Goal: Information Seeking & Learning: Find specific fact

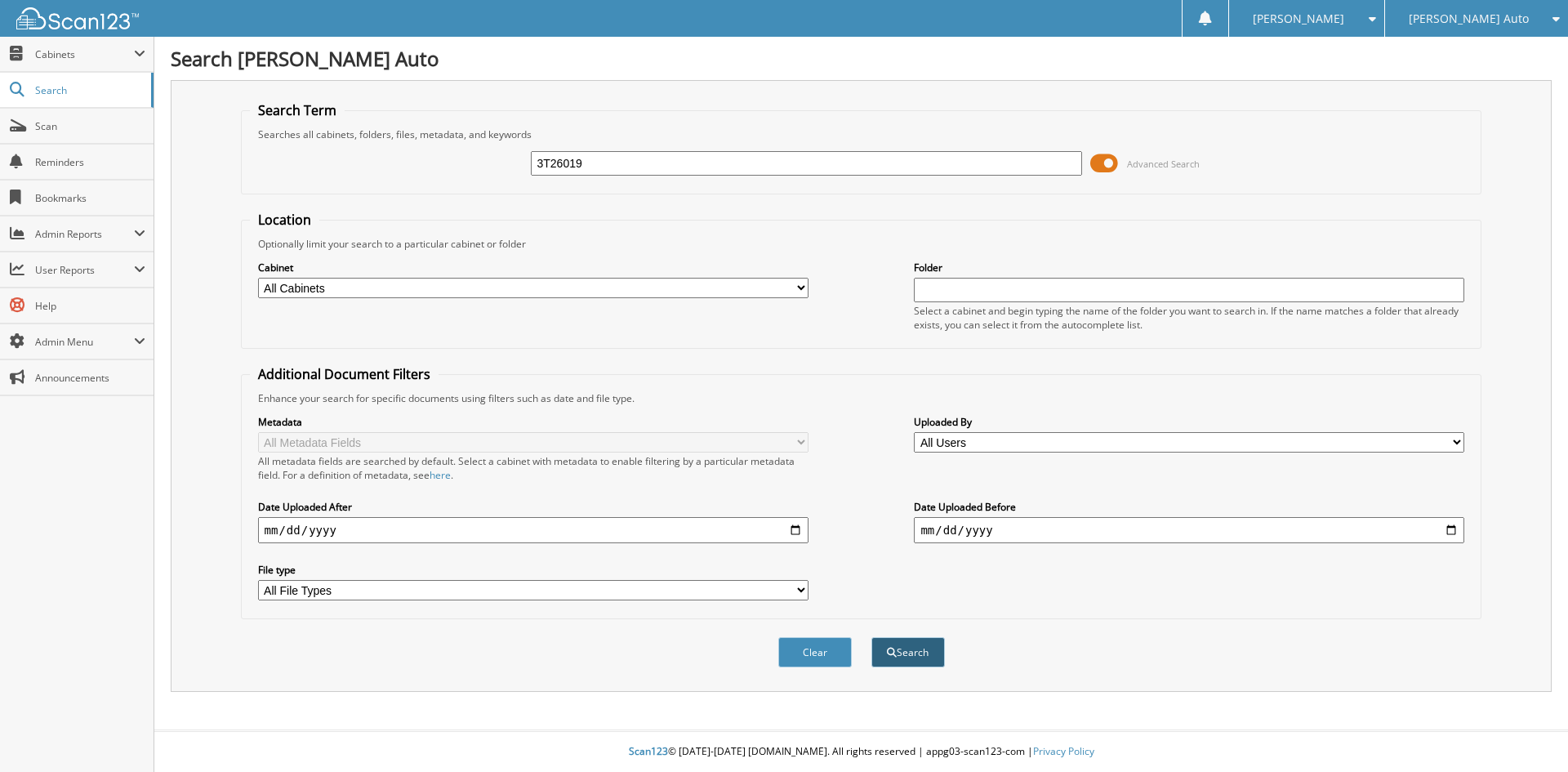
type input "3T26019"
click at [906, 655] on button "Search" at bounding box center [908, 651] width 74 height 30
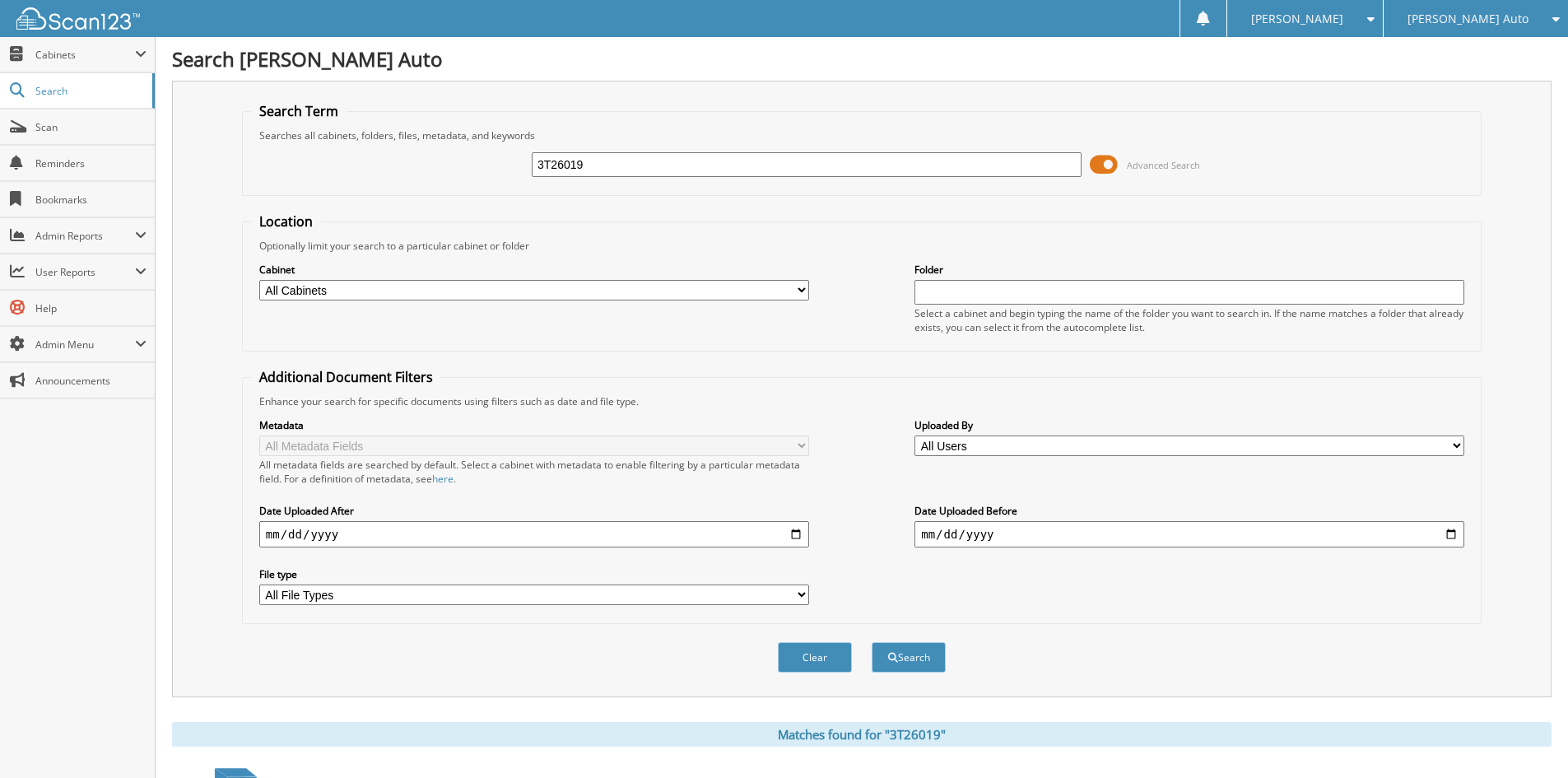
click at [1107, 159] on span at bounding box center [1103, 164] width 28 height 25
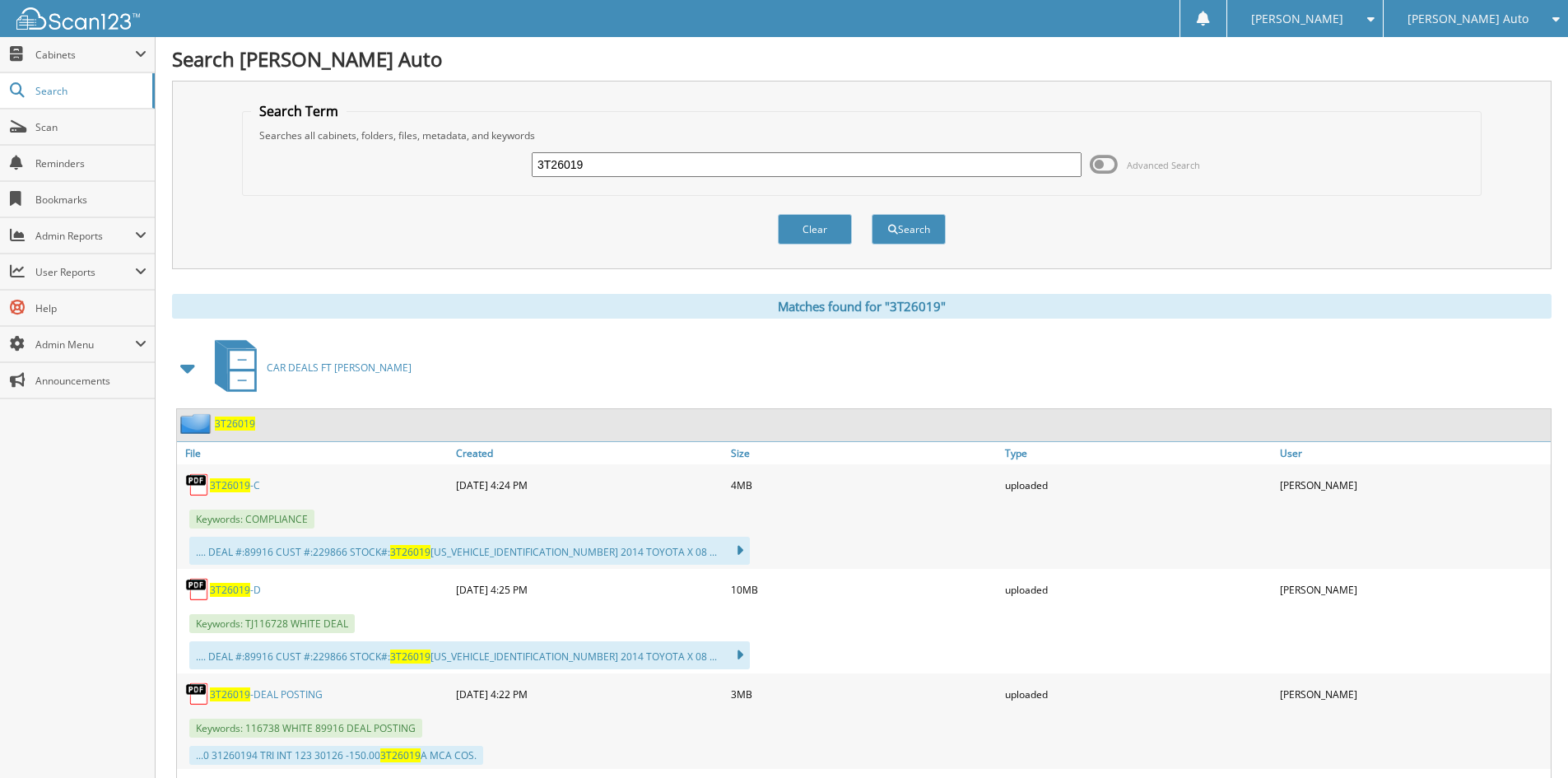
click at [236, 482] on span "3T26019" at bounding box center [230, 485] width 41 height 14
click at [1098, 56] on h1 "Search [PERSON_NAME] Auto" at bounding box center [861, 58] width 1379 height 27
click at [656, 158] on input "3T26019" at bounding box center [806, 164] width 550 height 25
drag, startPoint x: 656, startPoint y: 158, endPoint x: 784, endPoint y: 210, distance: 138.2
click at [657, 158] on input "3T26019" at bounding box center [806, 164] width 550 height 25
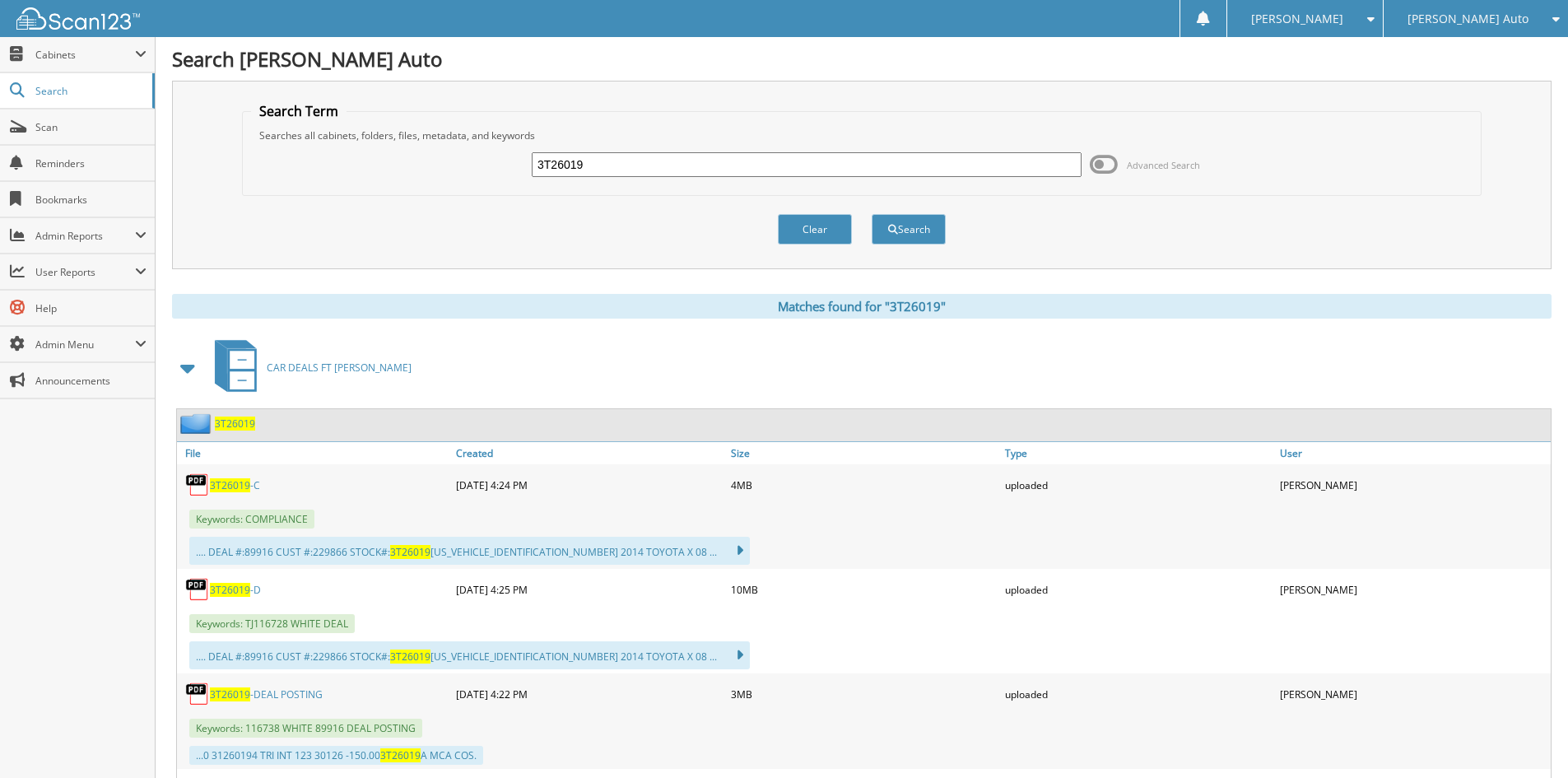
paste input "5487"
type input "3T25487"
click at [912, 218] on button "Search" at bounding box center [908, 229] width 74 height 30
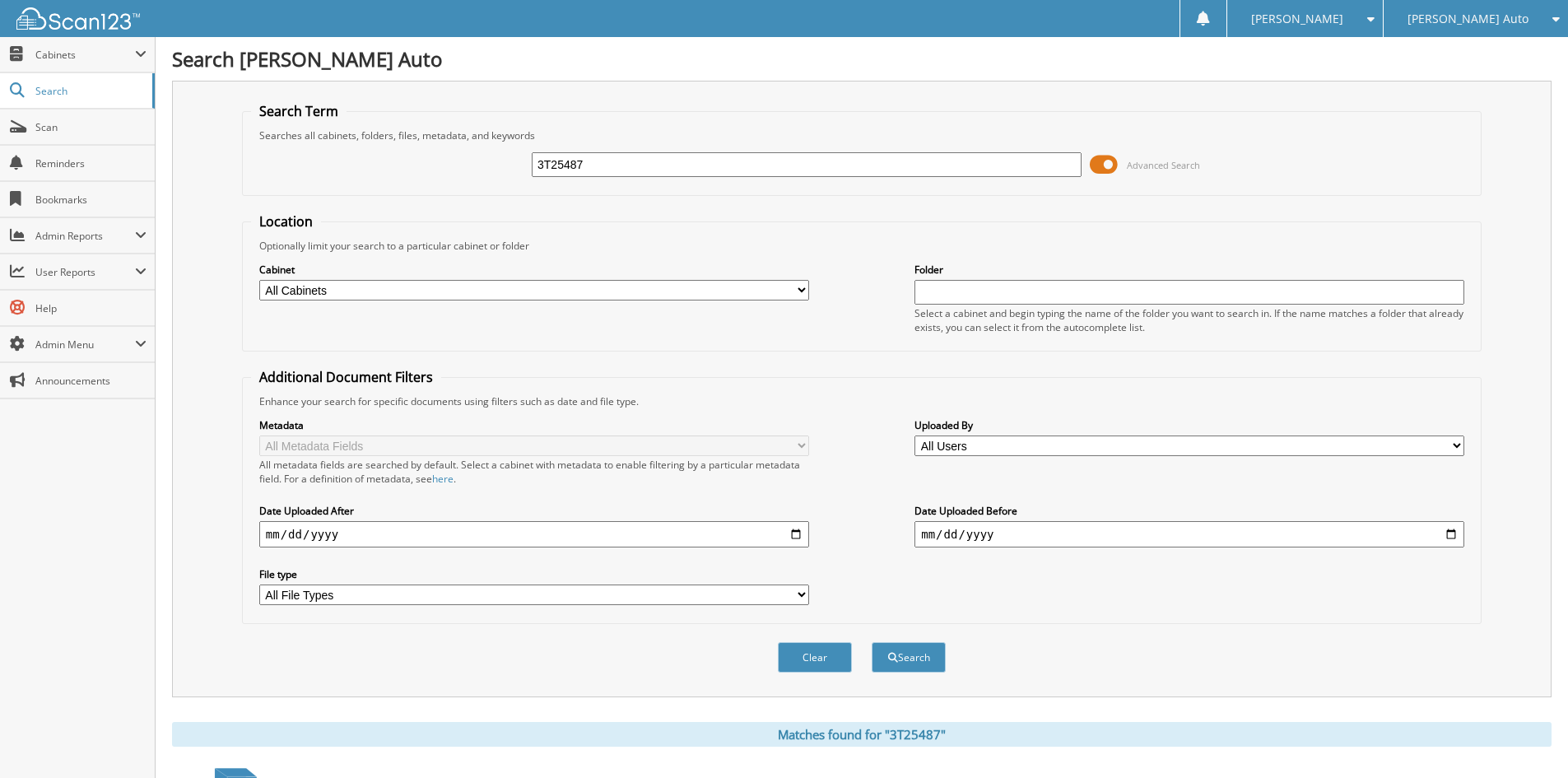
click at [1114, 166] on span at bounding box center [1103, 164] width 28 height 25
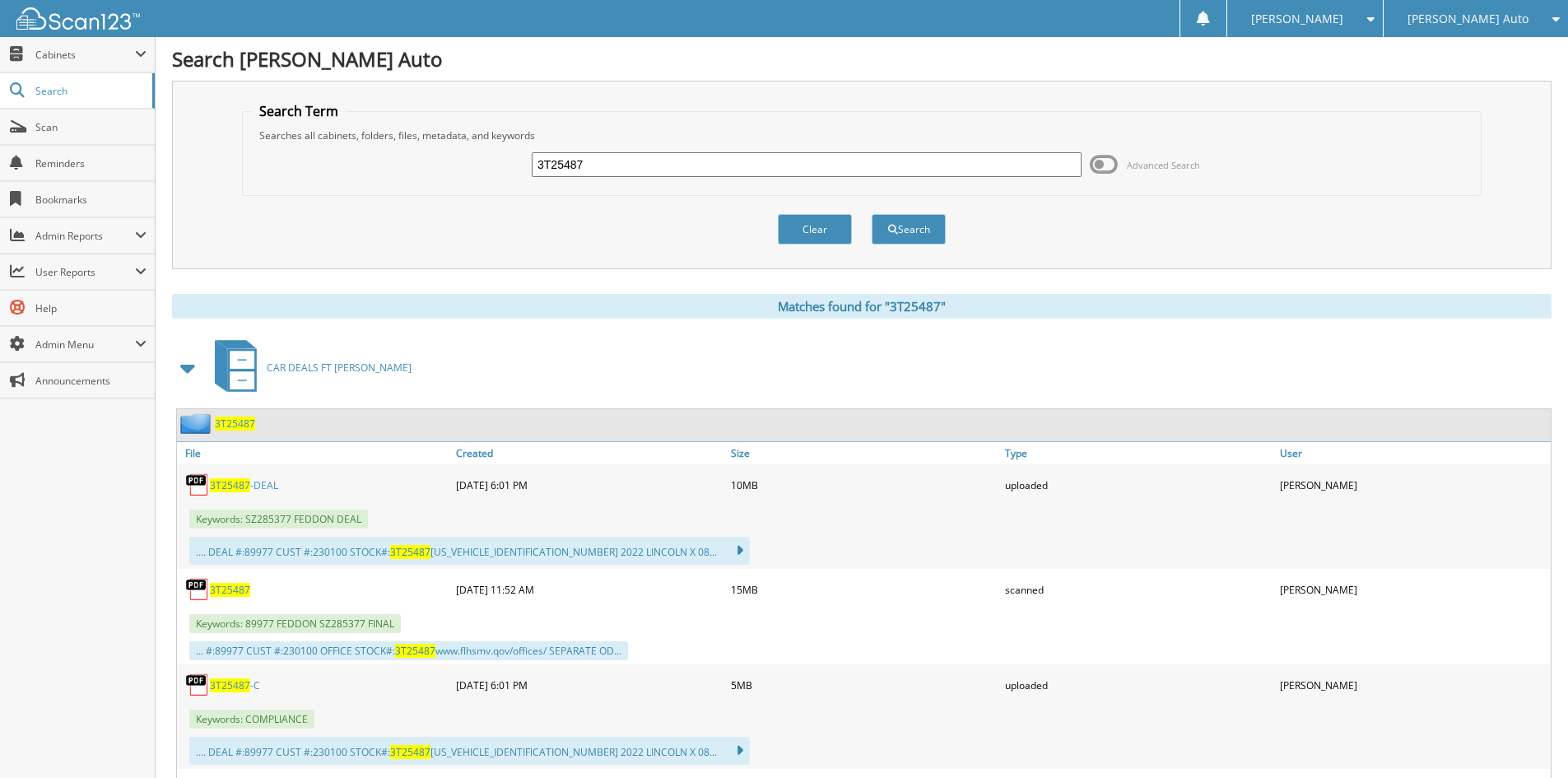
click at [240, 688] on span "3T25487" at bounding box center [230, 685] width 41 height 14
click at [655, 68] on h1 "Search [PERSON_NAME] Auto" at bounding box center [861, 58] width 1379 height 27
click at [660, 163] on input "3T25487" at bounding box center [806, 164] width 550 height 25
paste input "525"
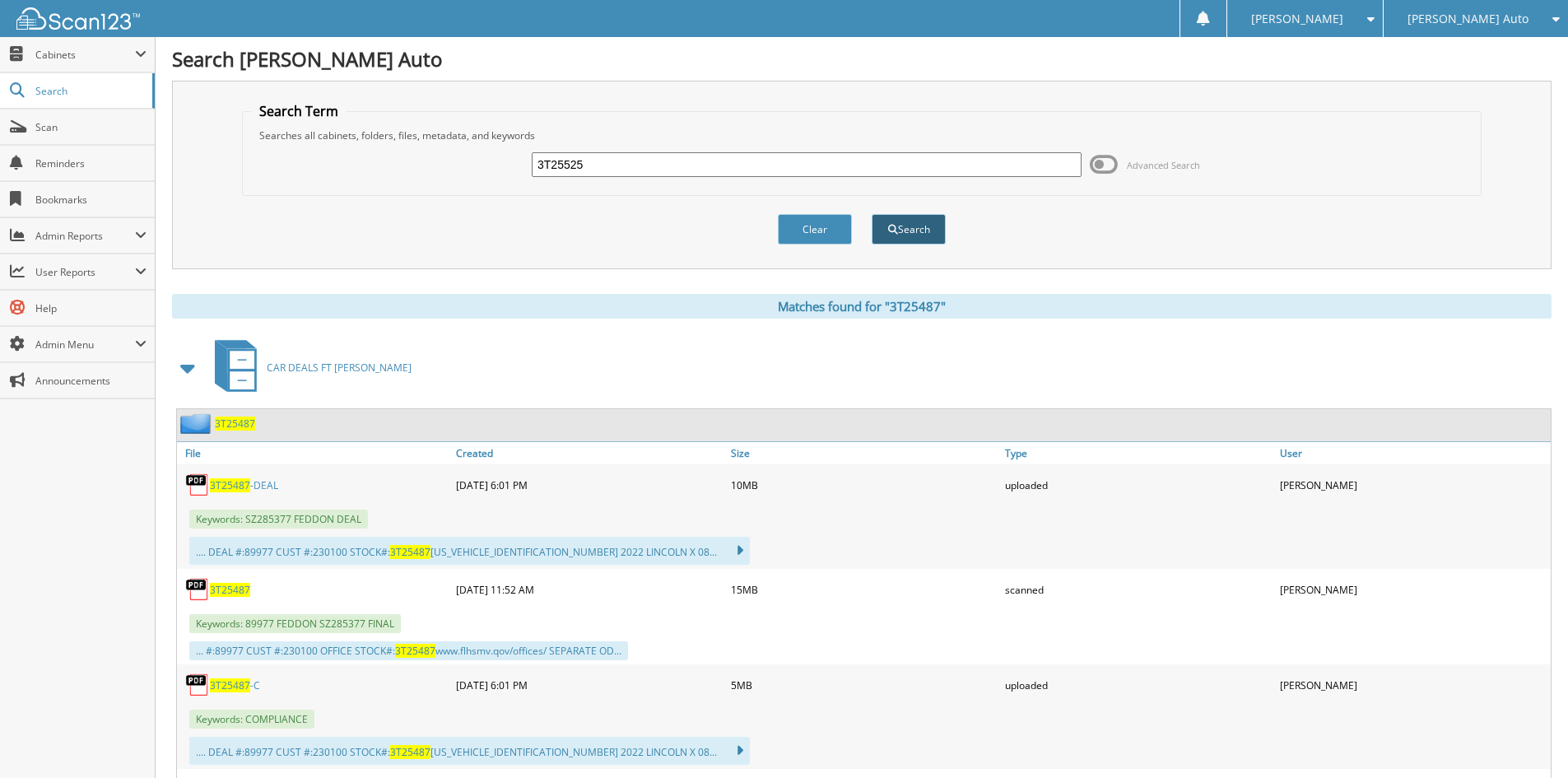
type input "3T25525"
click at [907, 222] on button "Search" at bounding box center [908, 229] width 74 height 30
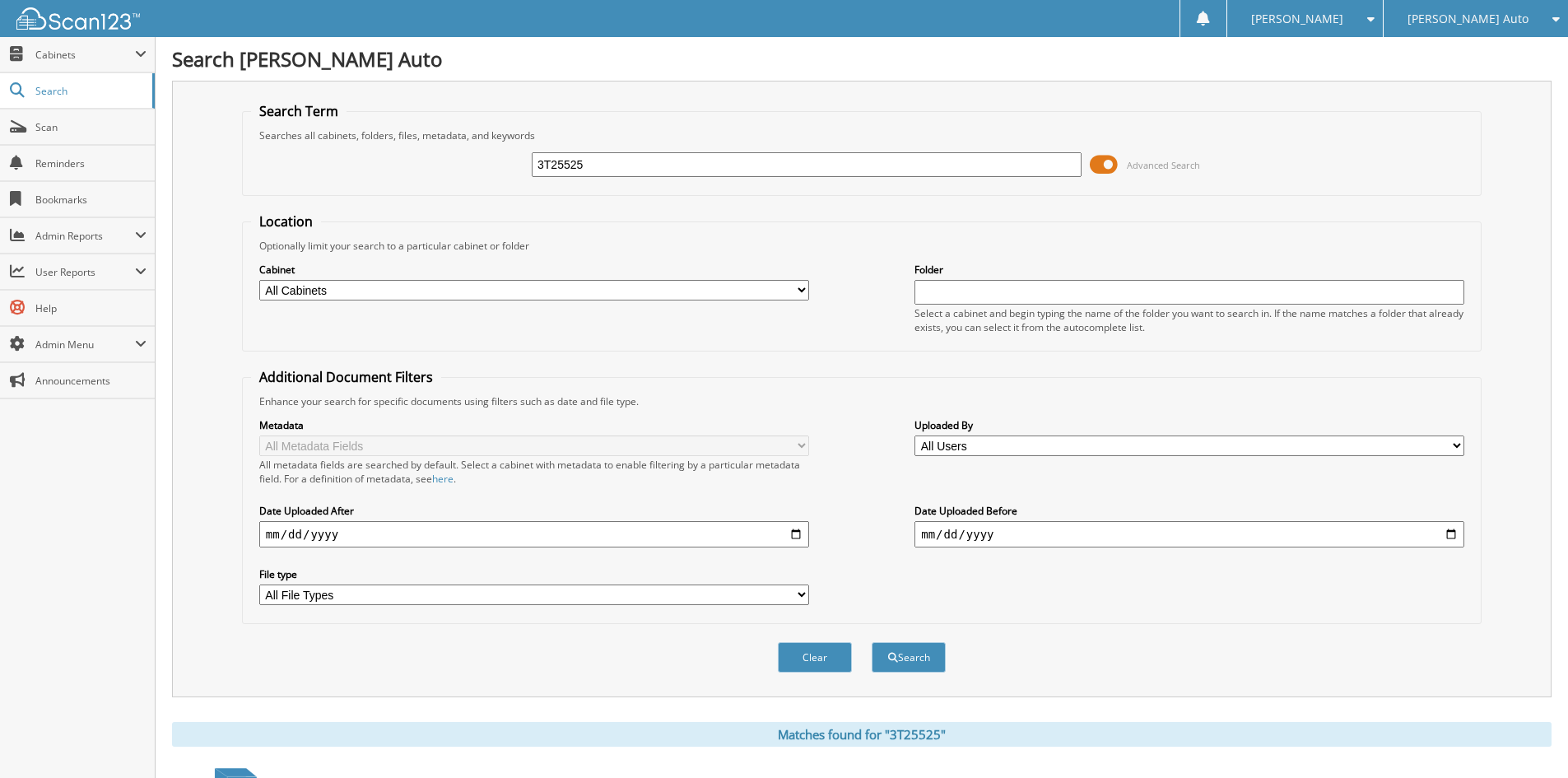
click at [1105, 167] on span at bounding box center [1103, 164] width 28 height 25
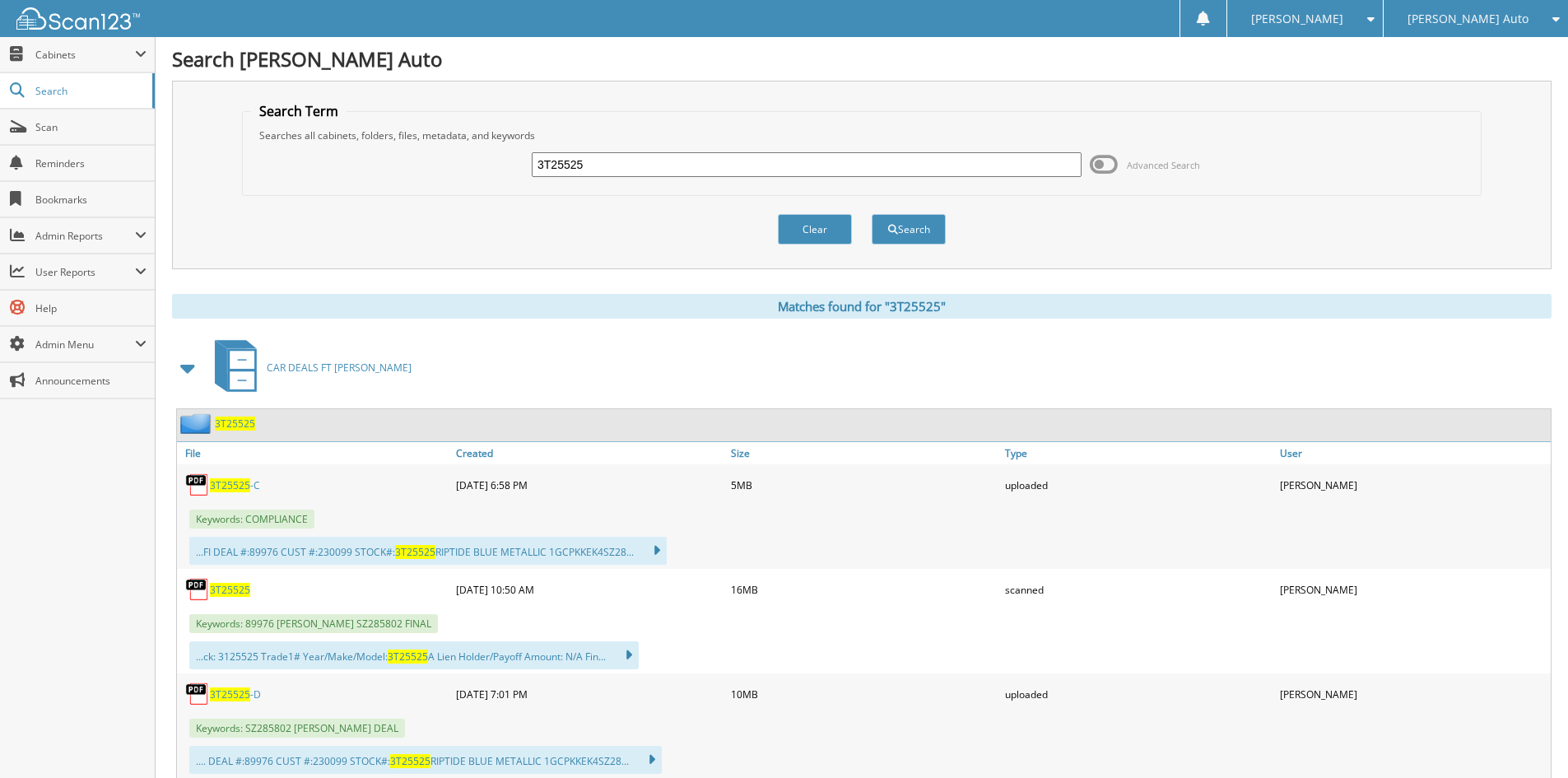
click at [240, 483] on span "3T25525" at bounding box center [230, 485] width 41 height 14
click at [502, 61] on h1 "Search [PERSON_NAME] Auto" at bounding box center [861, 58] width 1379 height 27
click at [629, 157] on input "3T25525" at bounding box center [806, 164] width 550 height 25
paste input "1T2560"
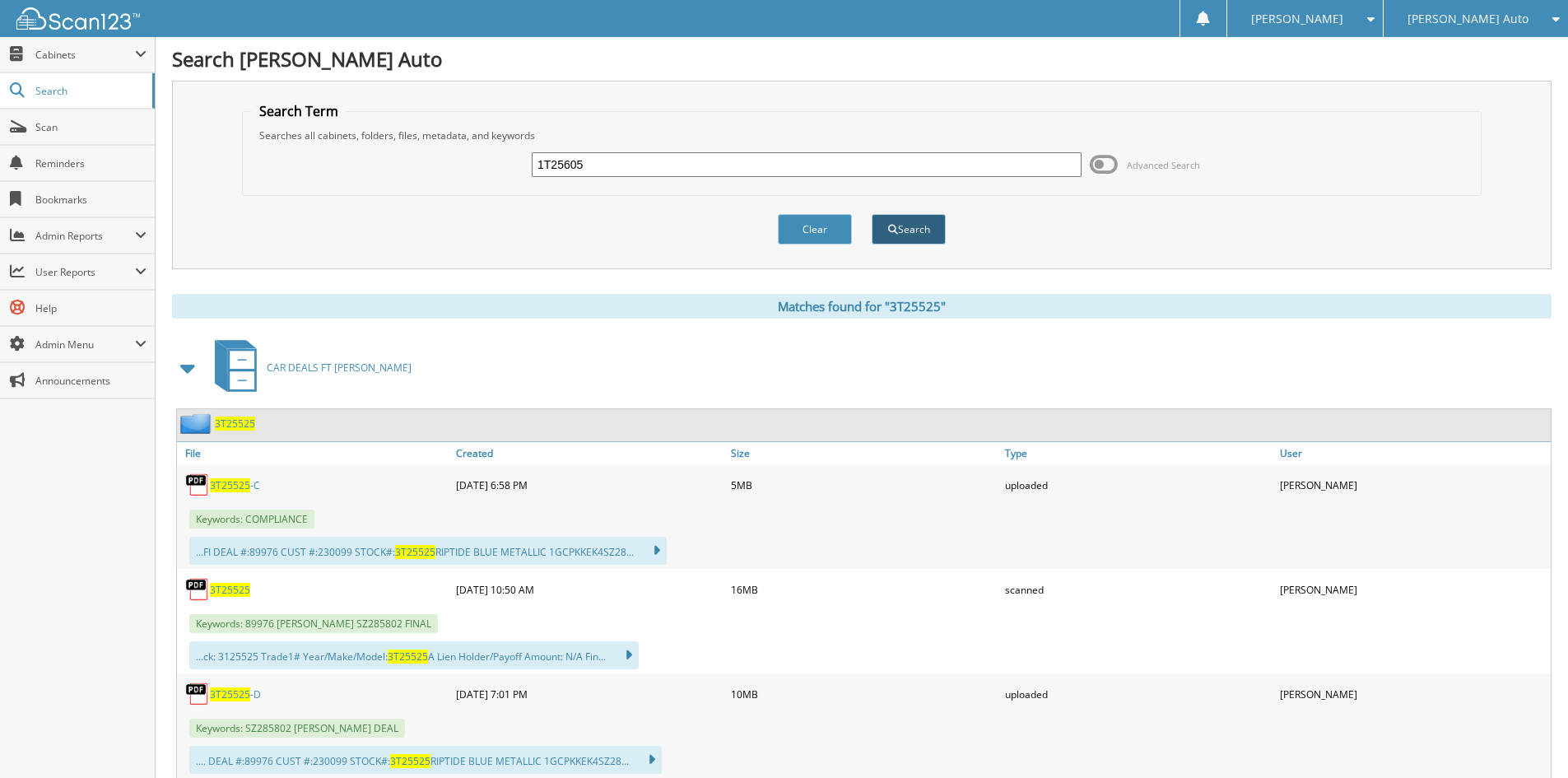
type input "1T25605"
click at [921, 238] on button "Search" at bounding box center [908, 229] width 74 height 30
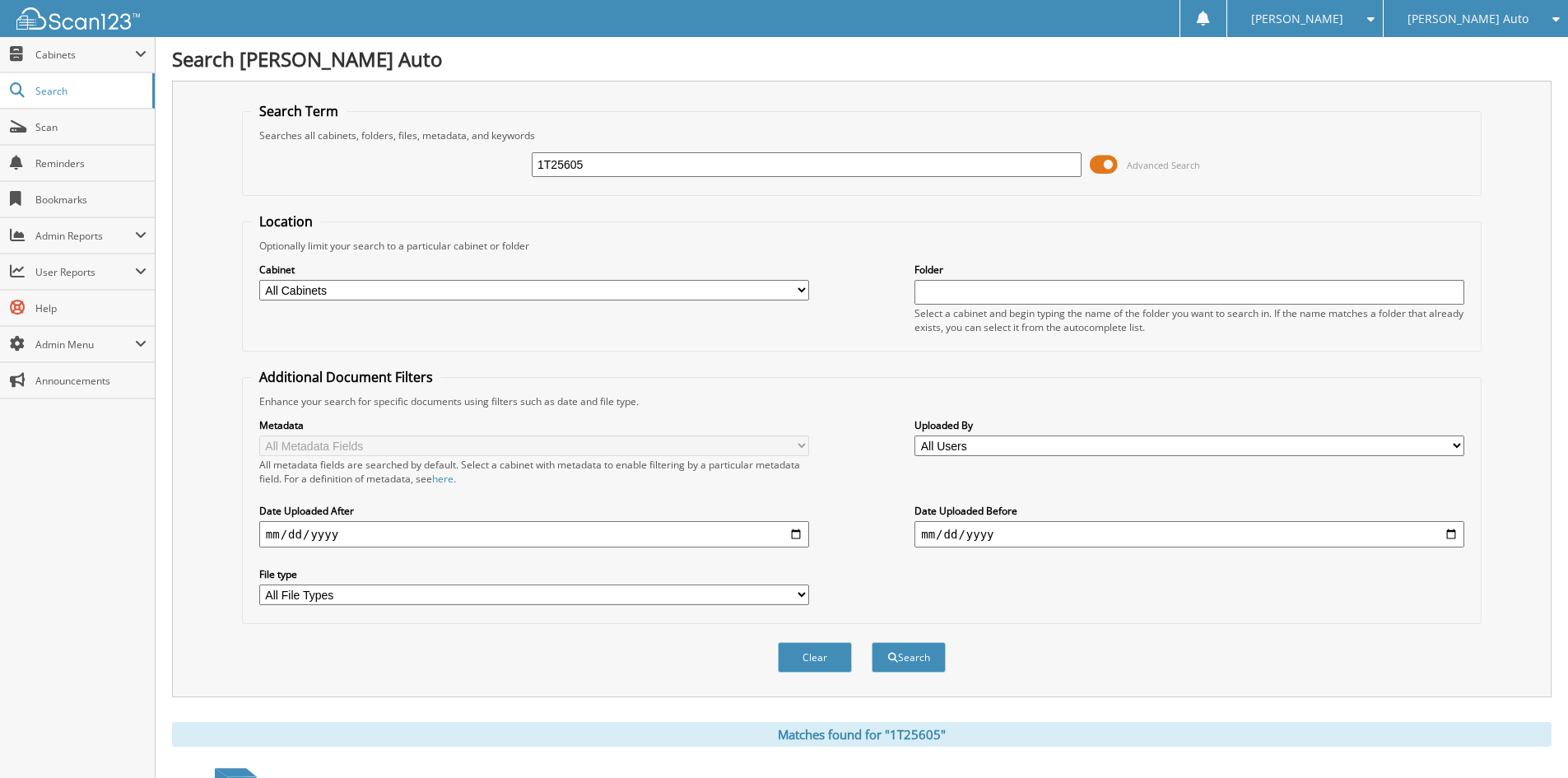
click at [1106, 167] on span at bounding box center [1103, 164] width 28 height 25
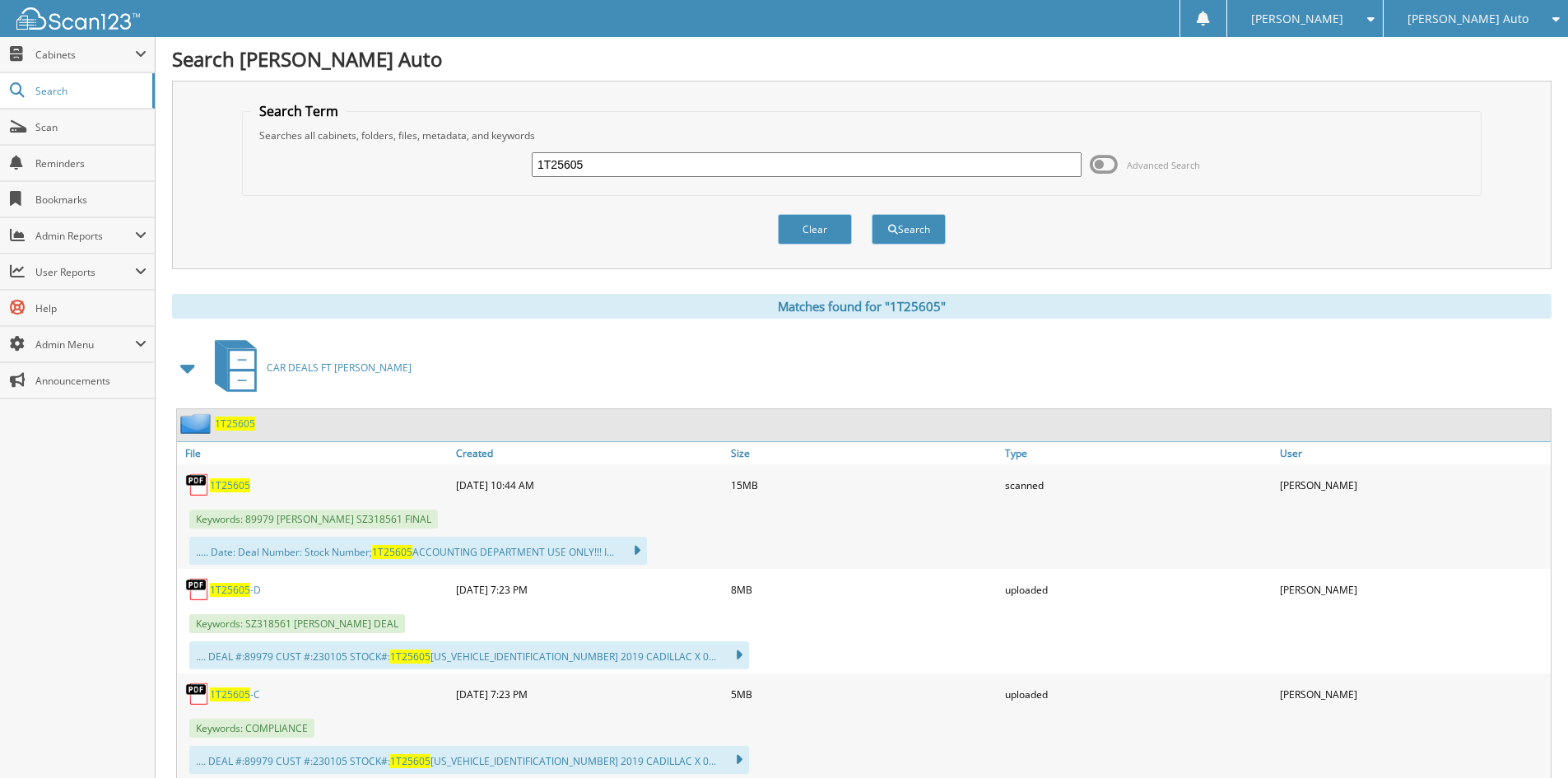
click at [236, 692] on span "1T25605" at bounding box center [230, 694] width 41 height 14
click at [549, 62] on h1 "Search [PERSON_NAME] Auto" at bounding box center [861, 58] width 1379 height 27
click at [680, 161] on input "1T25605" at bounding box center [806, 164] width 550 height 25
paste input "3T25619"
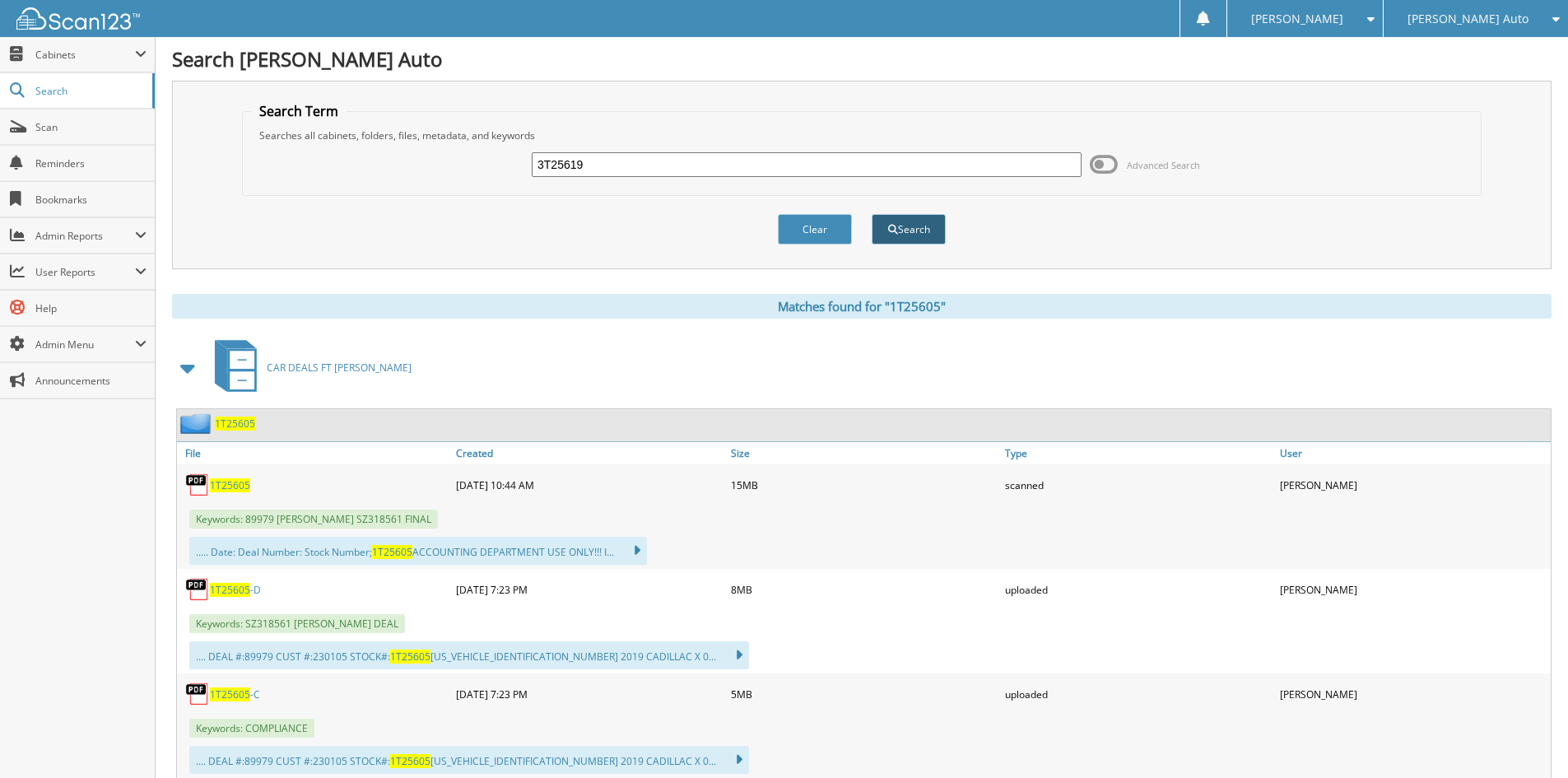
type input "3T25619"
click at [873, 222] on button "Search" at bounding box center [908, 229] width 74 height 30
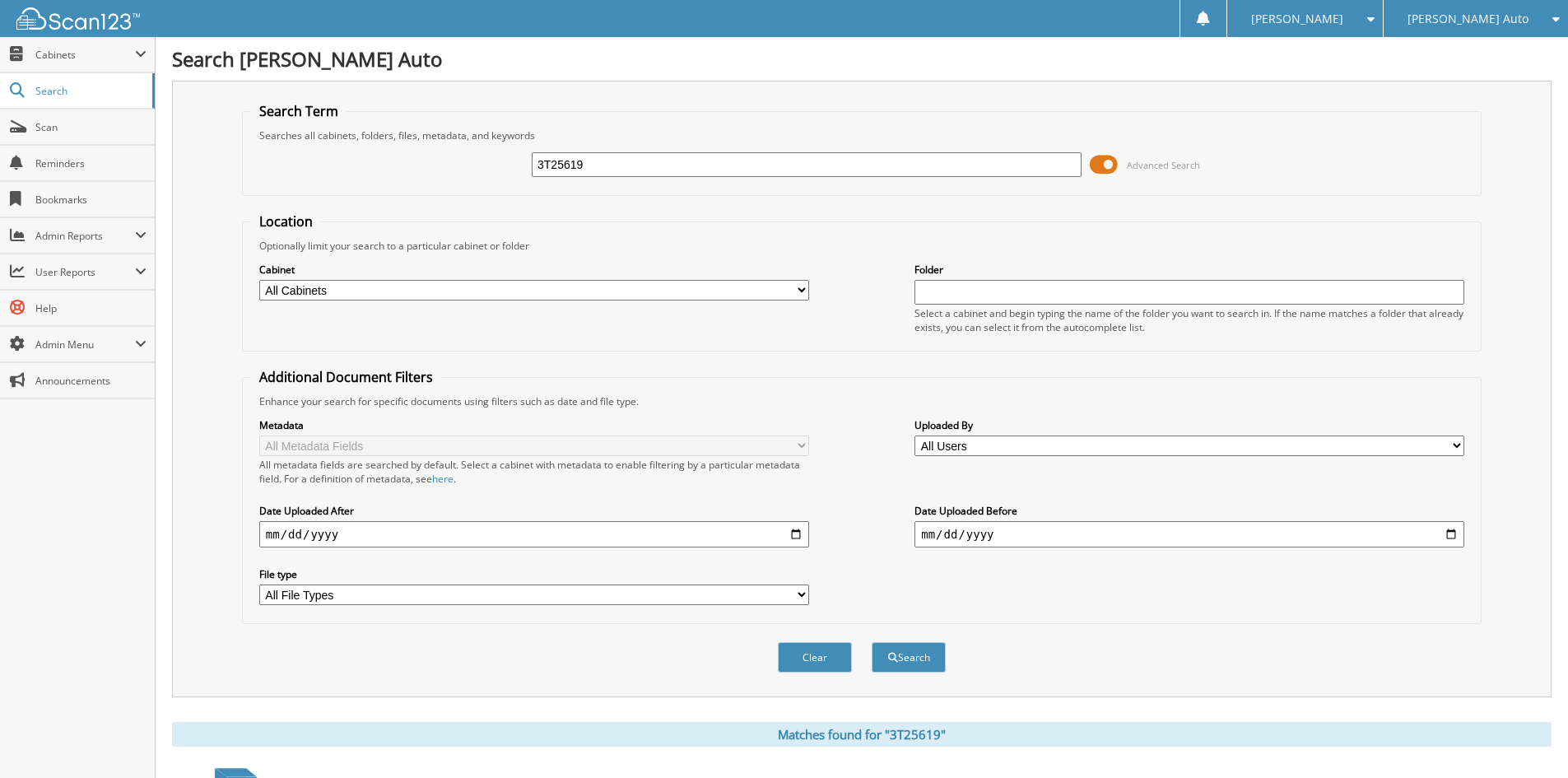
click at [1109, 168] on span at bounding box center [1103, 164] width 28 height 25
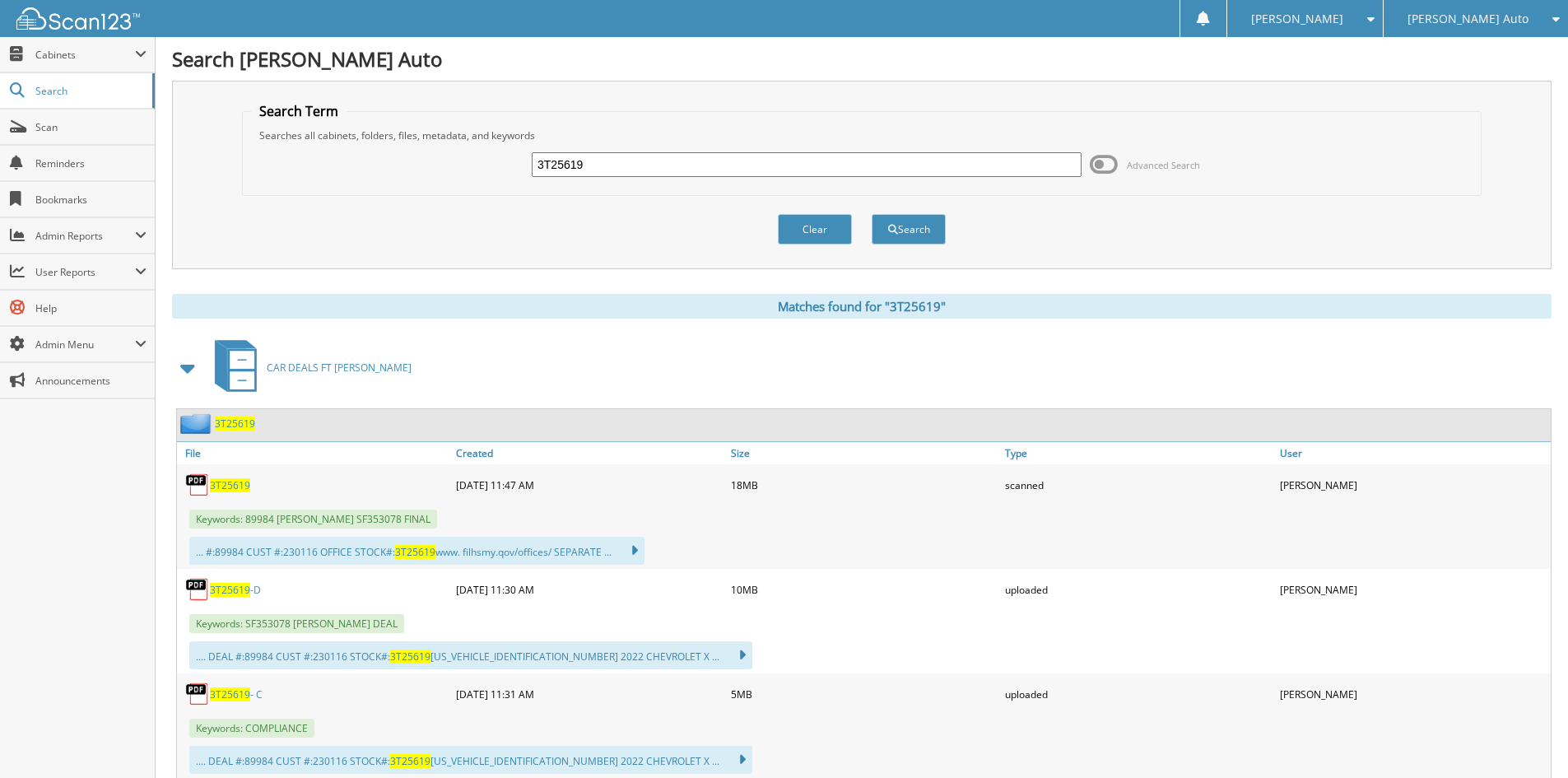
click at [239, 693] on span "3T25619" at bounding box center [230, 694] width 41 height 14
click at [654, 171] on input "3T25619" at bounding box center [806, 164] width 550 height 25
paste input "1T25500"
type input "1T25500"
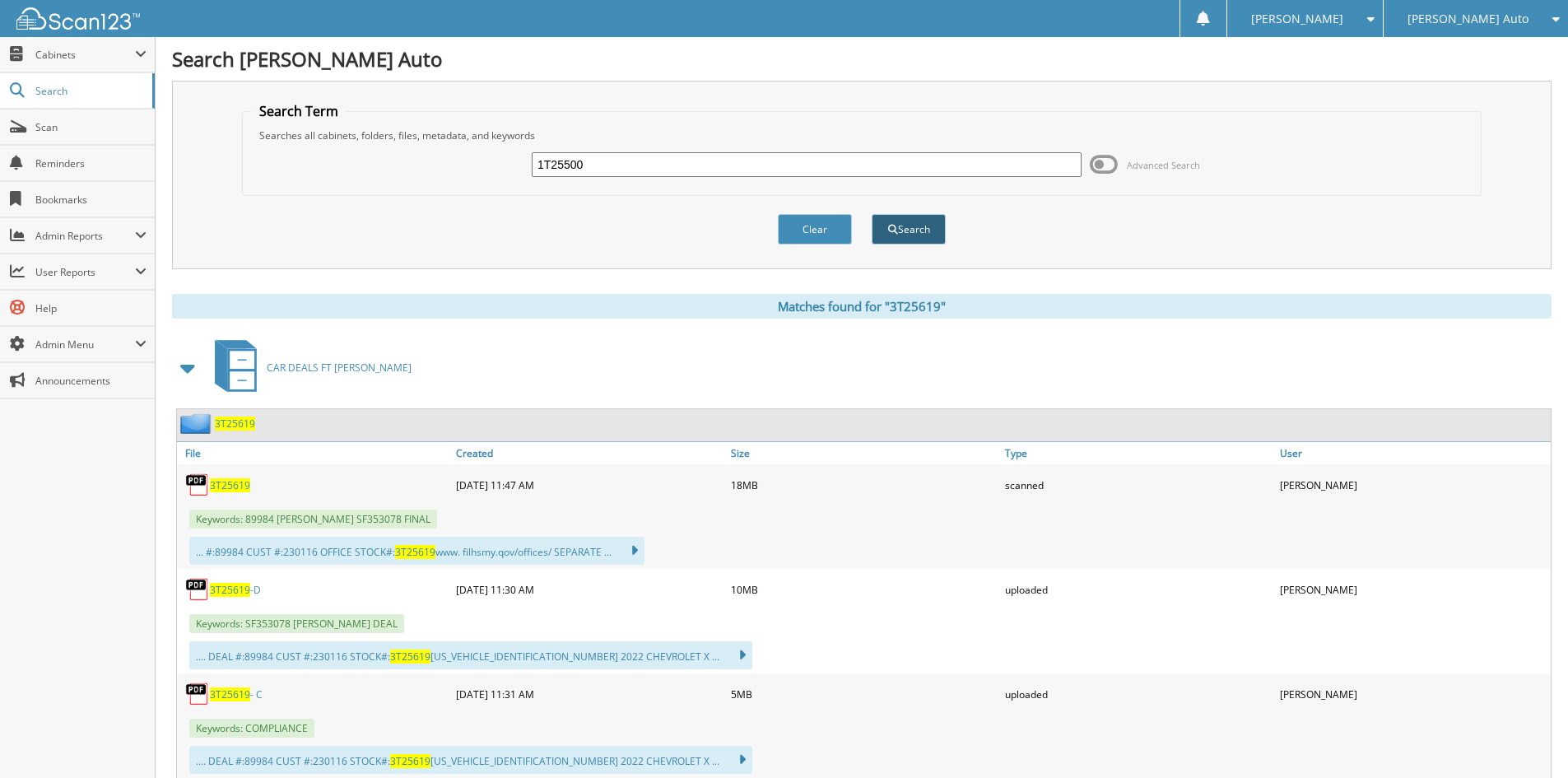
click at [926, 239] on button "Search" at bounding box center [908, 229] width 74 height 30
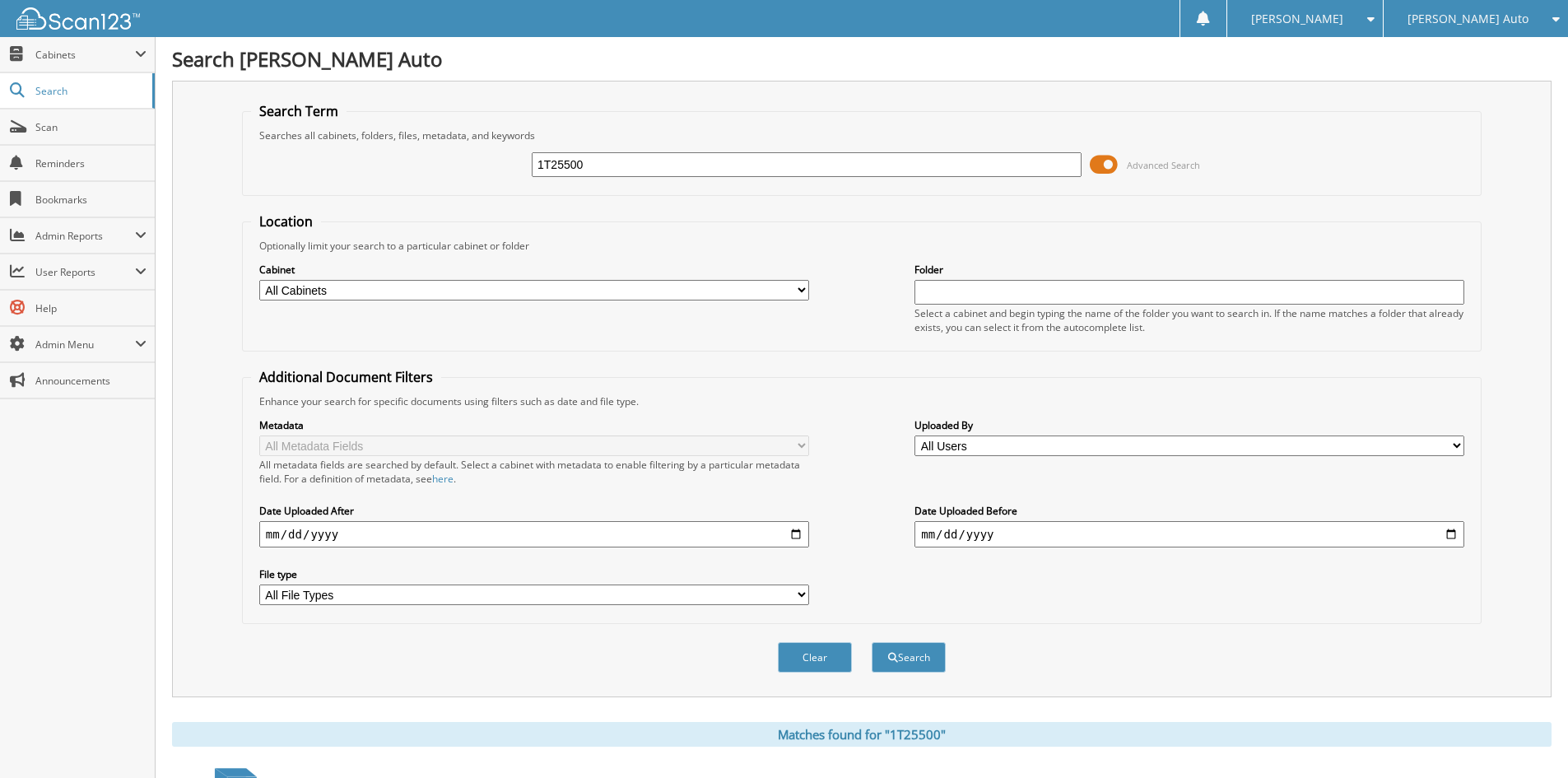
drag, startPoint x: 1103, startPoint y: 159, endPoint x: 1034, endPoint y: 179, distance: 71.8
click at [1103, 159] on span at bounding box center [1103, 164] width 28 height 25
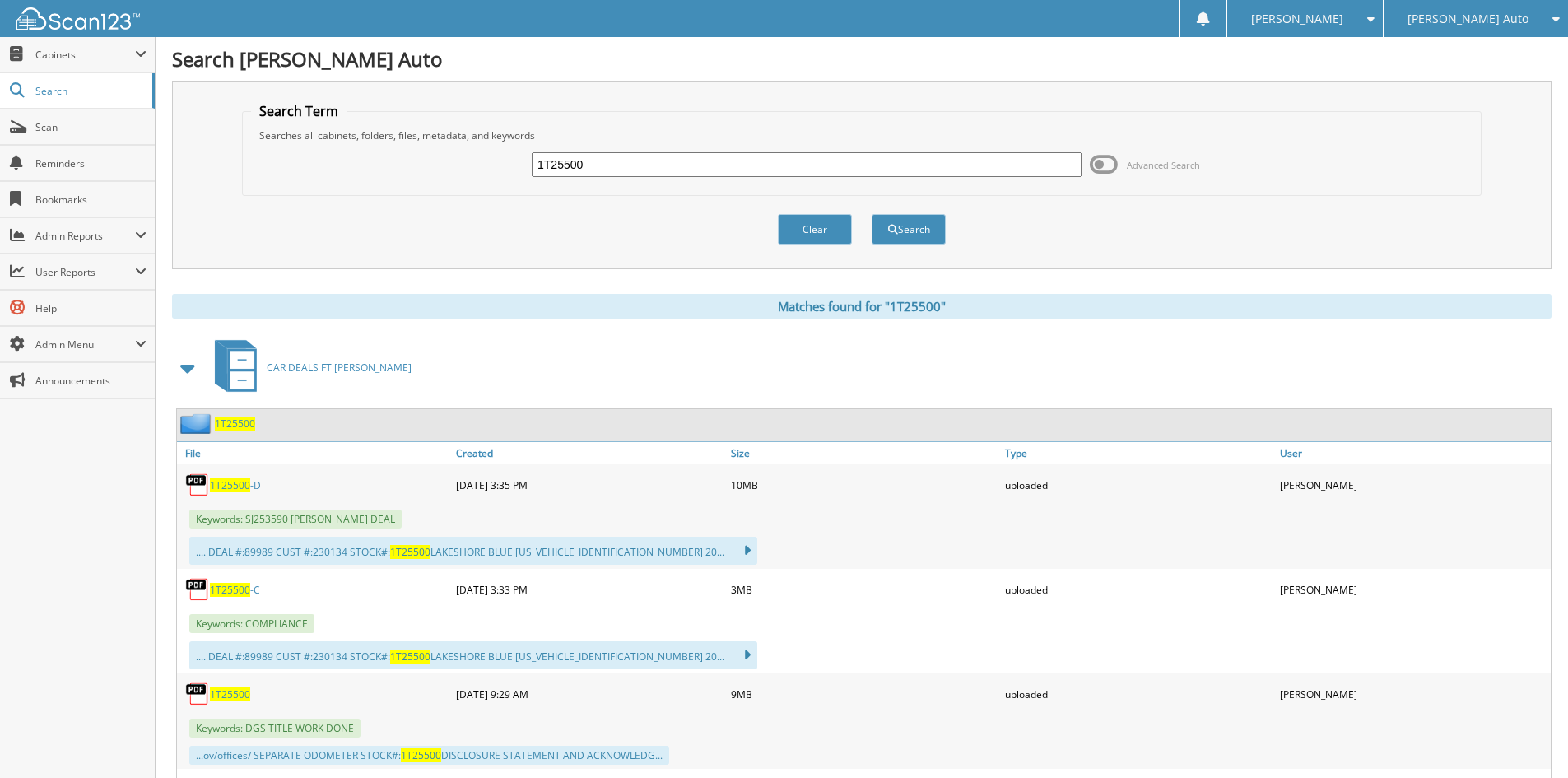
click at [239, 593] on span "1T25500" at bounding box center [230, 590] width 41 height 14
click at [912, 640] on div ".... DEAL #:89989 CUST #:230134 STOCK#: 1T25500 LAKESHORE BLUE 1GNERKRS5SJ25359…" at bounding box center [863, 655] width 1374 height 36
click at [684, 169] on input "1T25500" at bounding box center [806, 164] width 550 height 25
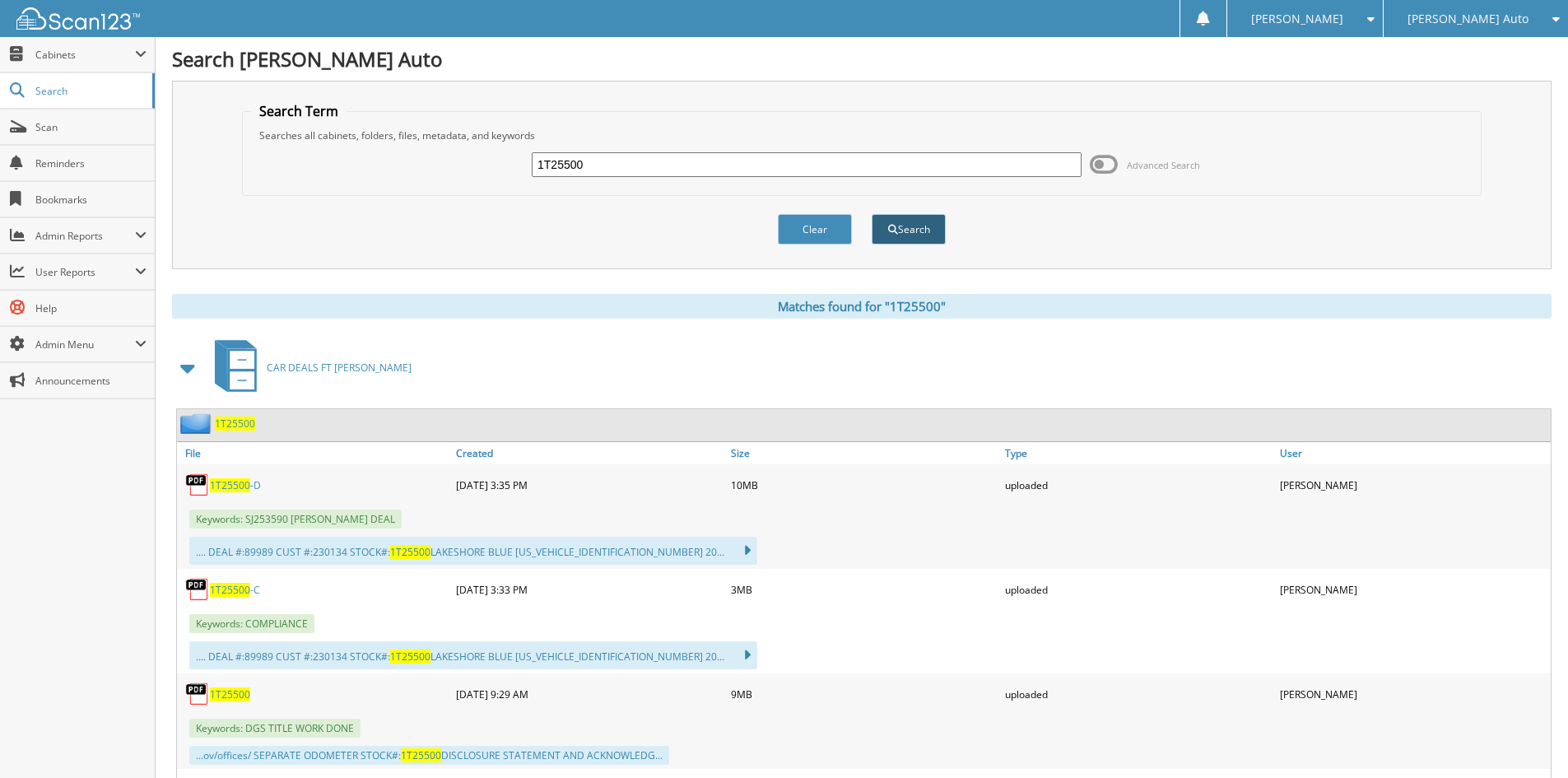
paste input "3T25634"
type input "3T25634"
click at [893, 210] on div "Clear Search" at bounding box center [861, 229] width 1239 height 66
click at [901, 219] on button "Search" at bounding box center [908, 229] width 74 height 30
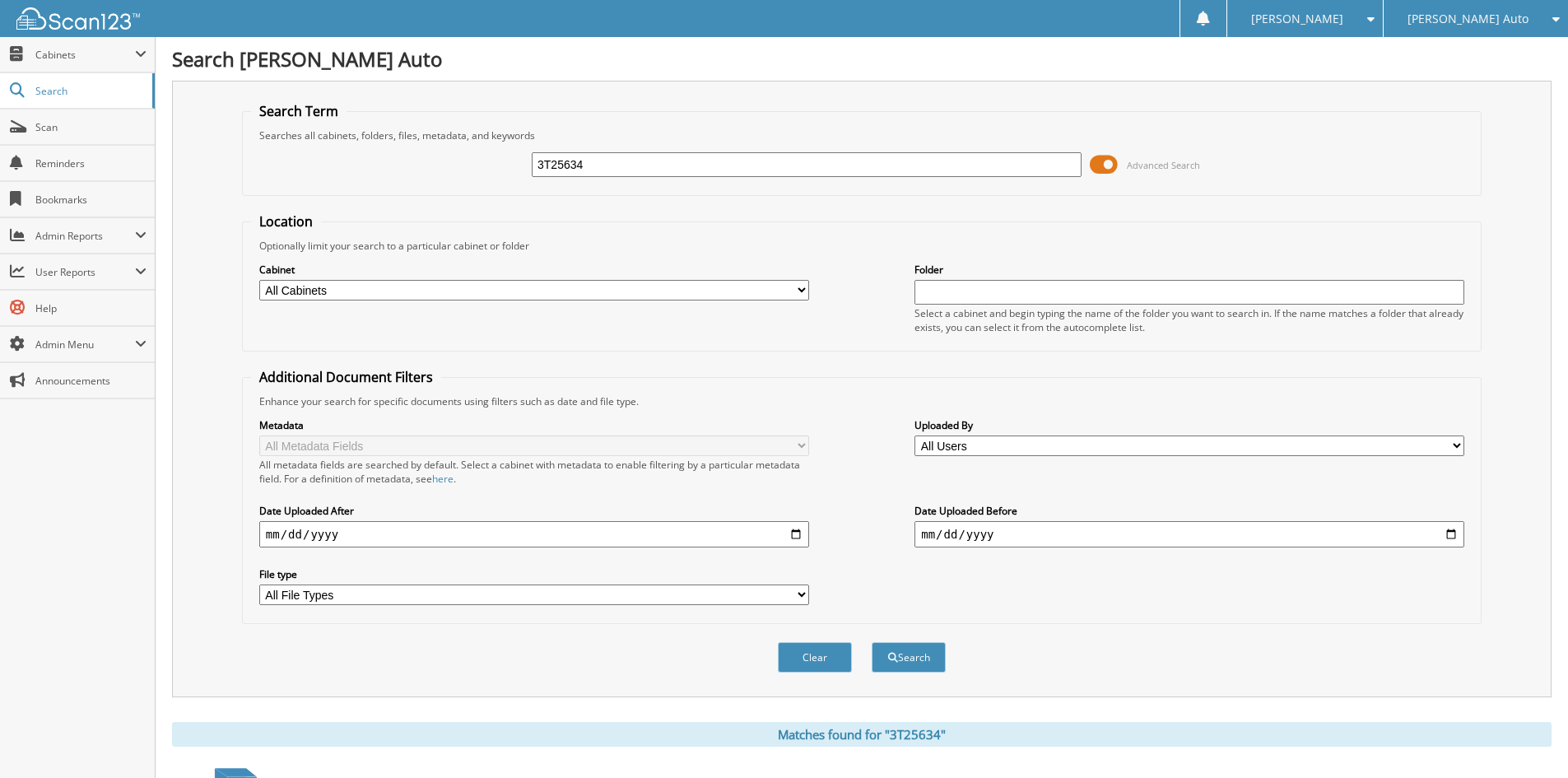
click at [1110, 161] on span at bounding box center [1103, 164] width 28 height 25
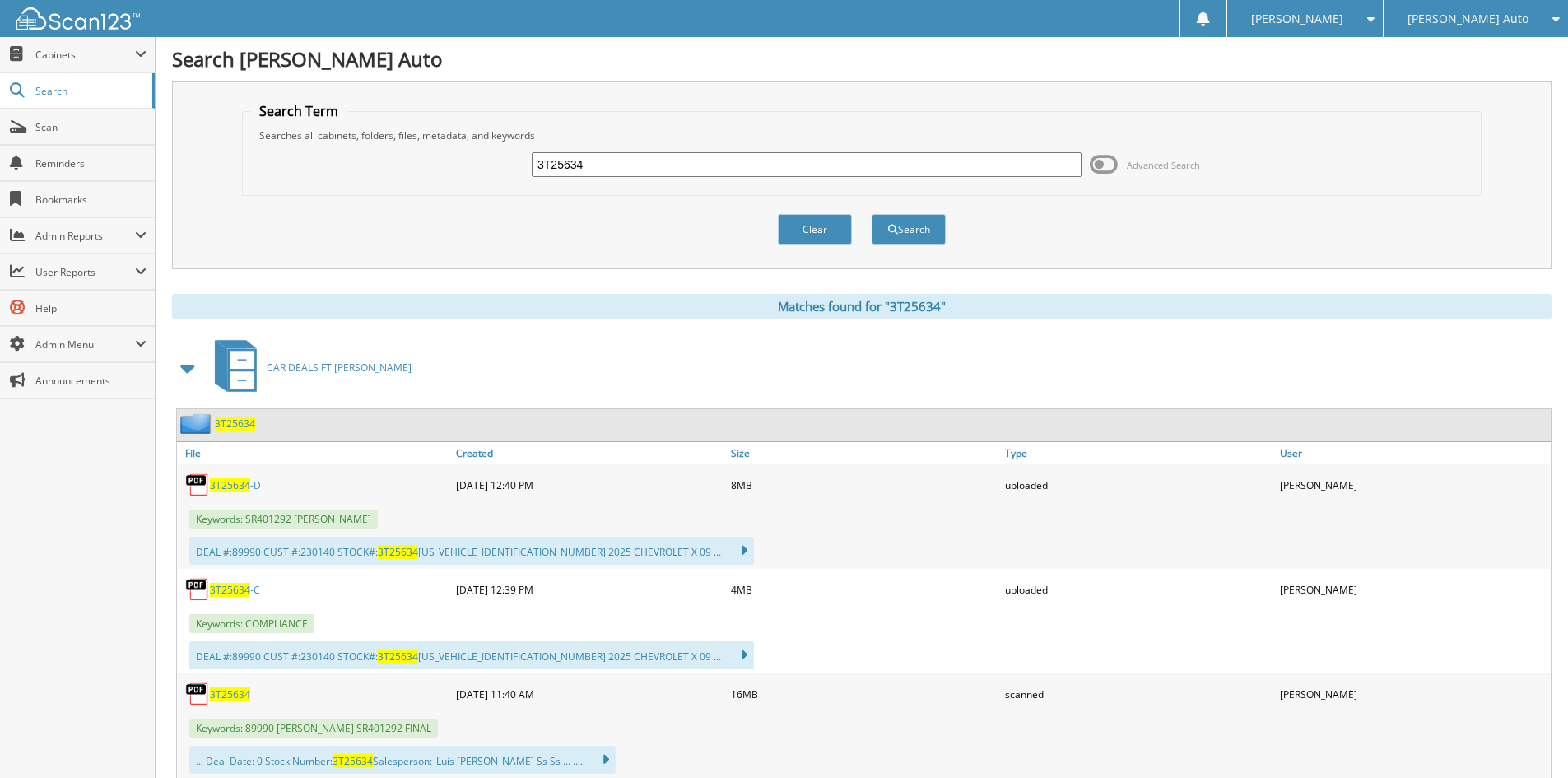
click at [223, 585] on span "3T25634" at bounding box center [230, 590] width 41 height 14
drag, startPoint x: 909, startPoint y: 536, endPoint x: 868, endPoint y: 451, distance: 94.4
click at [909, 536] on div "DEAL #:89990 CUST #:230140 STOCK#: 3T25634 1GNS5NR87SR401292 2025 CHEVROLET X 0…" at bounding box center [863, 551] width 1374 height 36
click at [659, 157] on input "3T25634" at bounding box center [806, 164] width 550 height 25
click at [660, 158] on input "3T25634" at bounding box center [806, 164] width 550 height 25
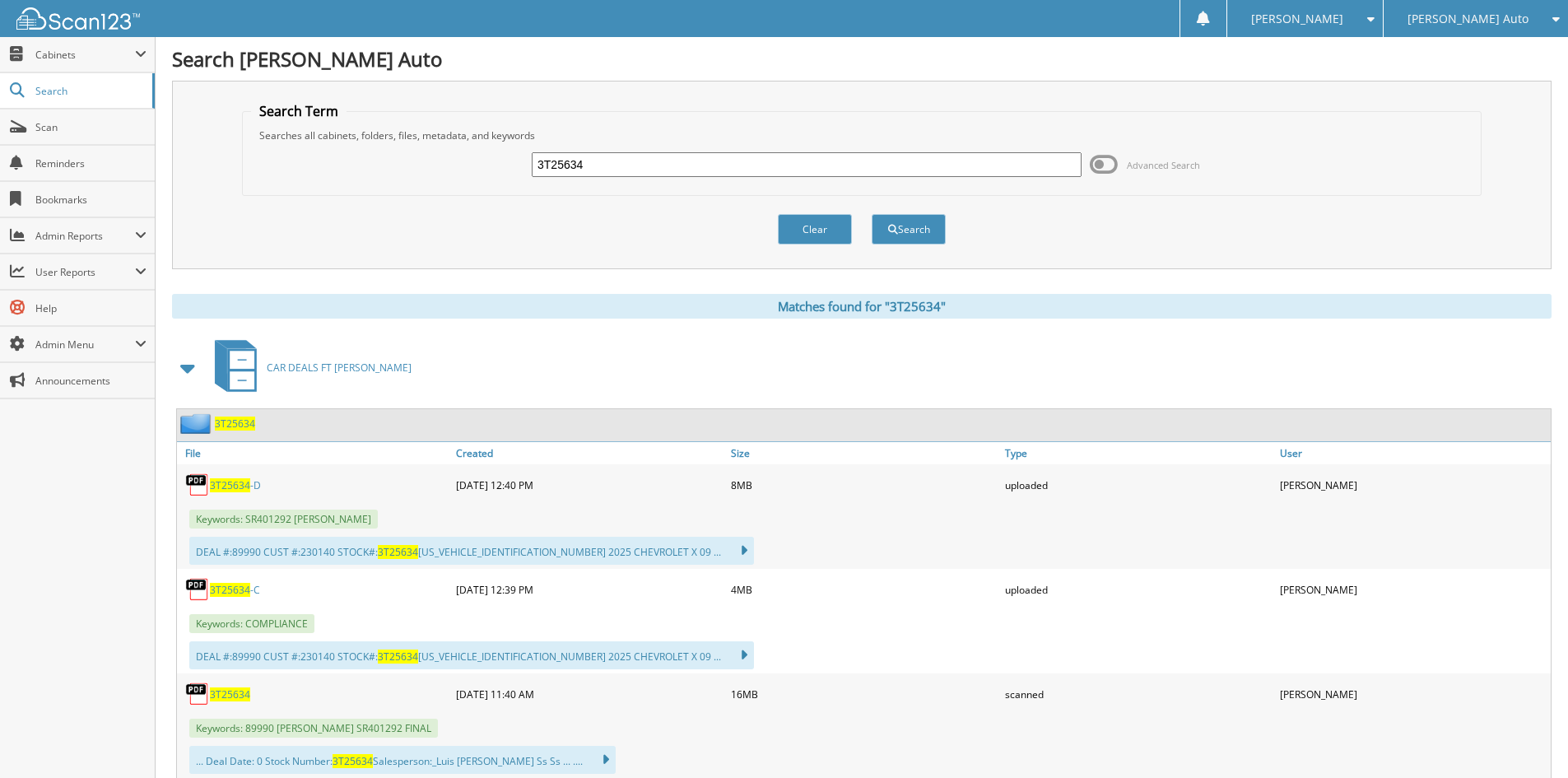
paste input "6027"
type input "3T26027"
click at [877, 220] on button "Search" at bounding box center [908, 229] width 74 height 30
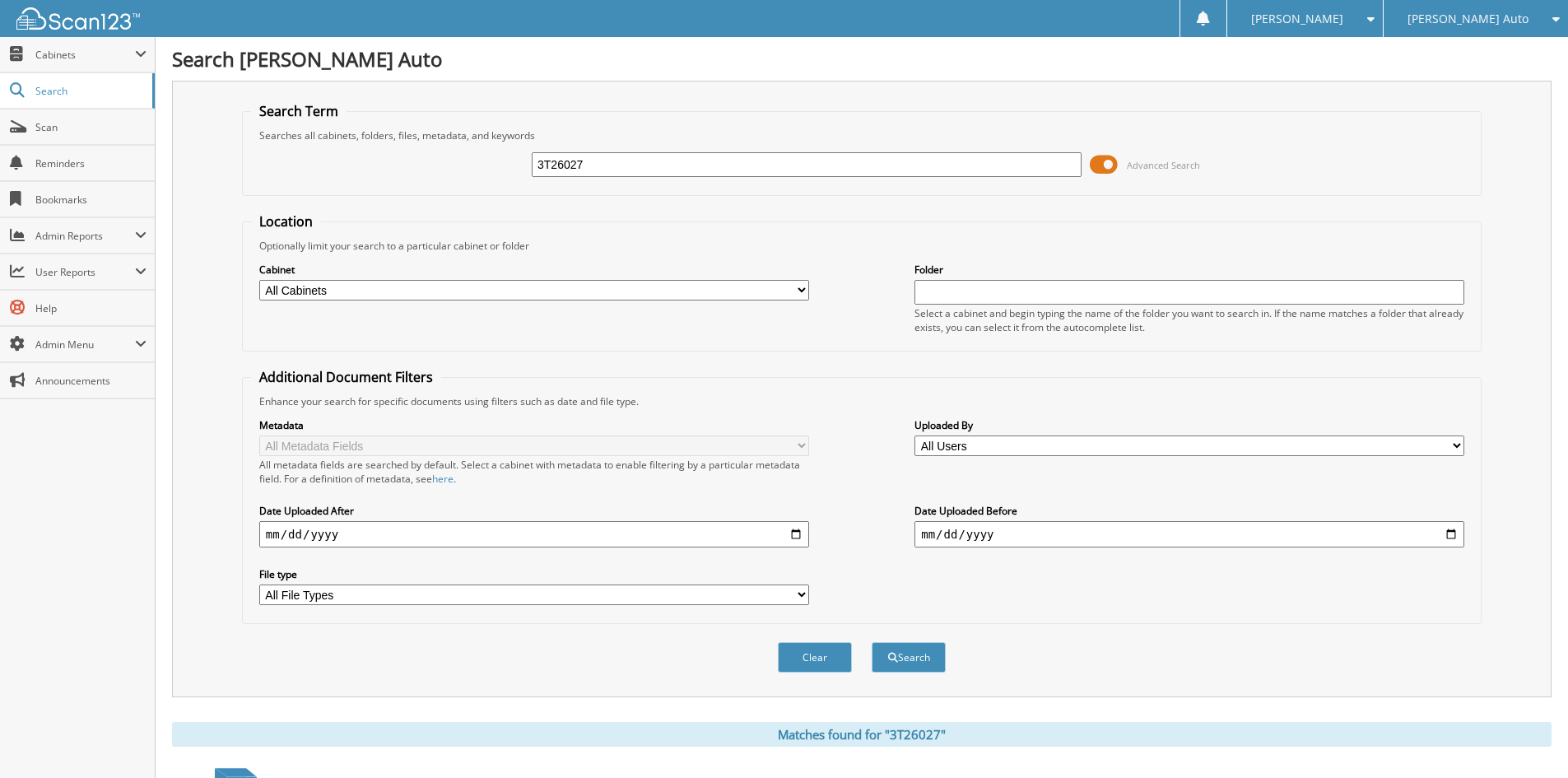
click at [1113, 169] on span at bounding box center [1103, 164] width 28 height 25
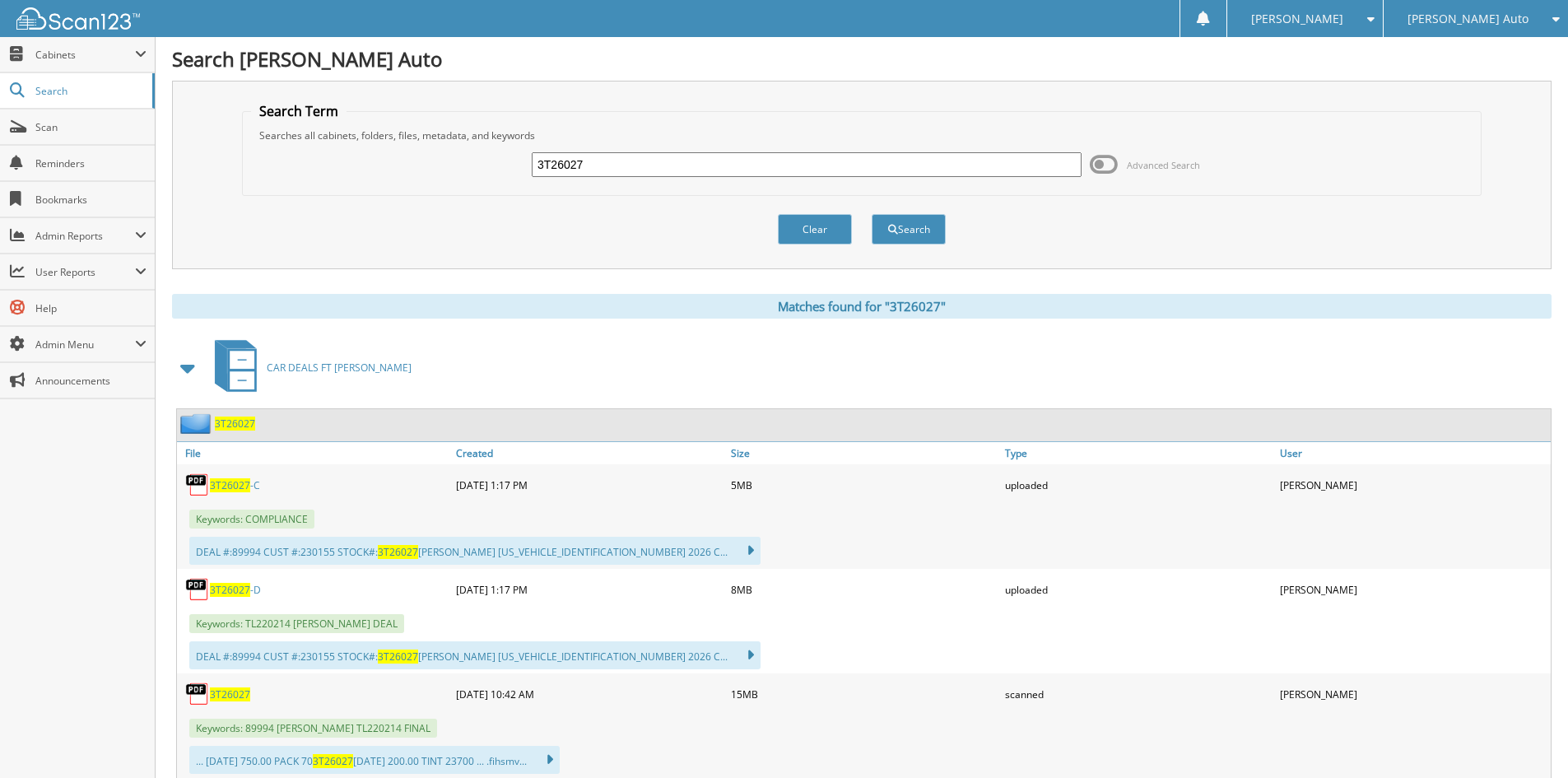
click at [235, 487] on span "3T26027" at bounding box center [230, 485] width 41 height 14
click at [592, 638] on div "DEAL #:89994 CUST #:230155 STOCK#: 3T26027 STERLING GRAY 3GNAXLEG2TL220214 2026…" at bounding box center [863, 655] width 1374 height 36
click at [600, 166] on input "3T26027" at bounding box center [806, 164] width 550 height 25
paste input "6T25392"
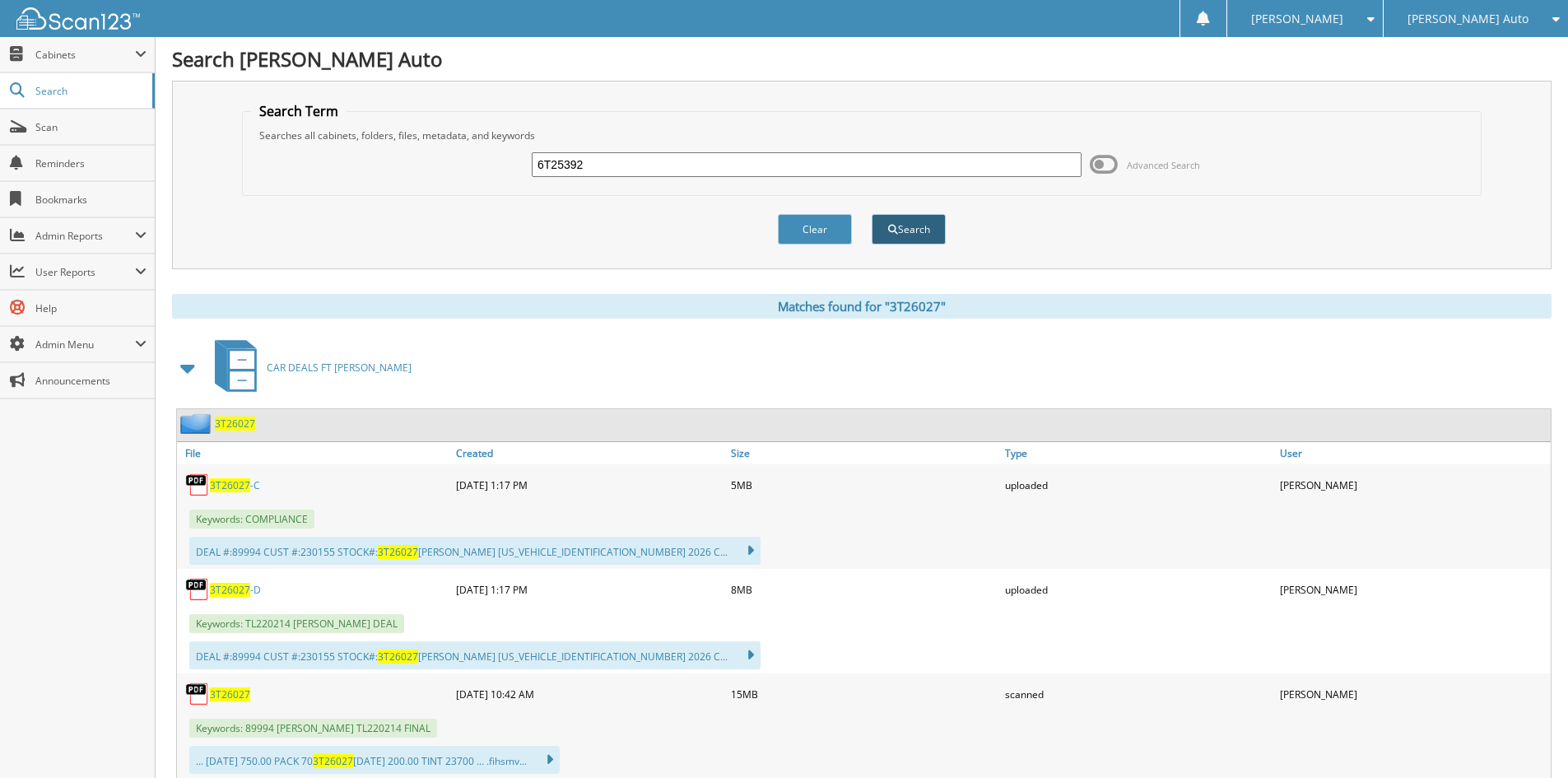
type input "6T25392"
click at [907, 218] on button "Search" at bounding box center [908, 229] width 74 height 30
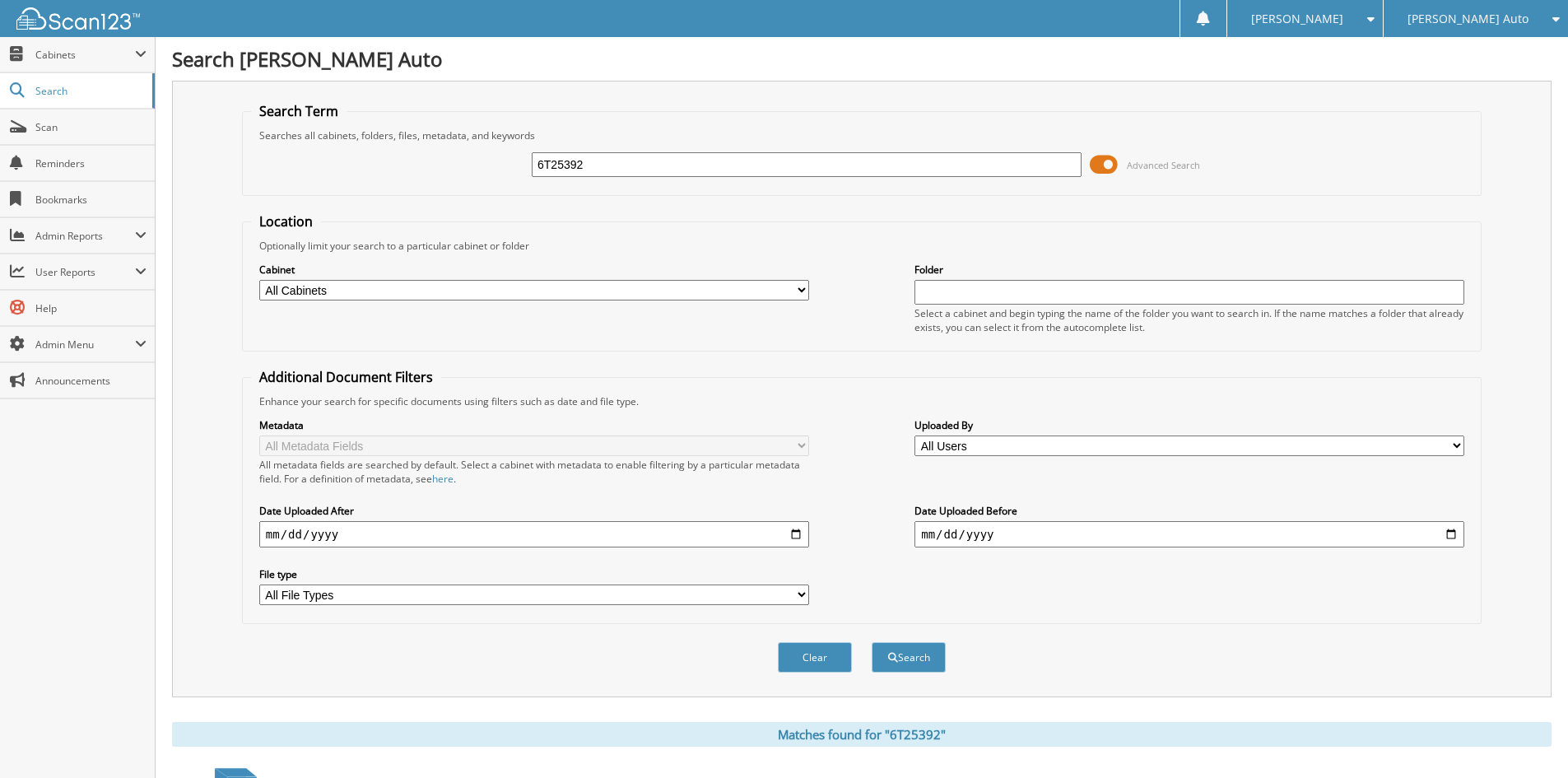
click at [1114, 170] on span at bounding box center [1103, 164] width 28 height 25
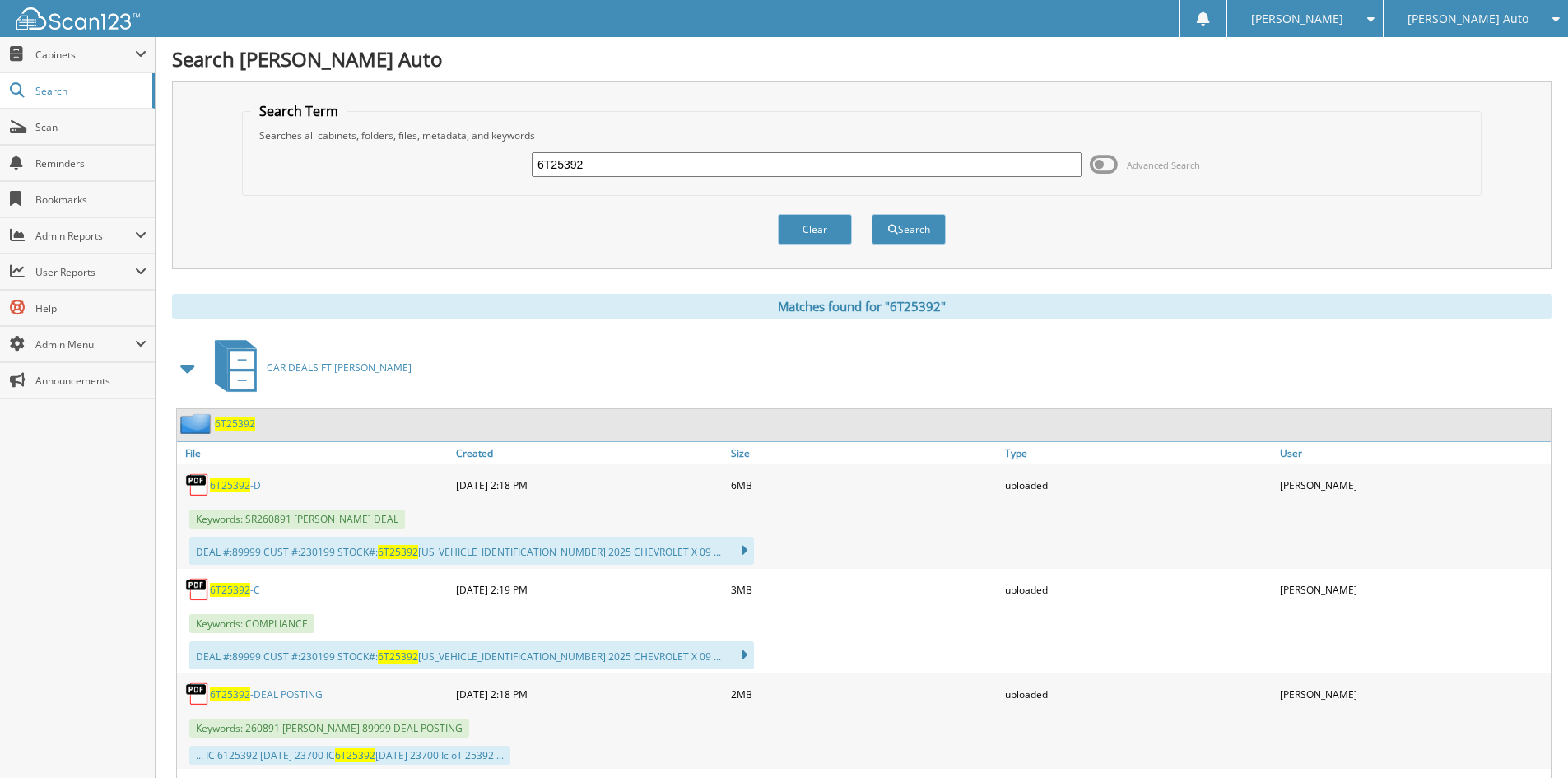
click at [243, 587] on span "6T25392" at bounding box center [230, 590] width 41 height 14
